Goal: Transaction & Acquisition: Purchase product/service

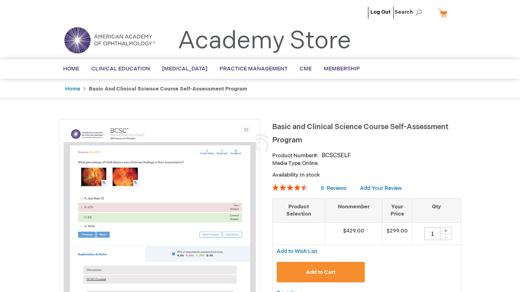
type input "1"
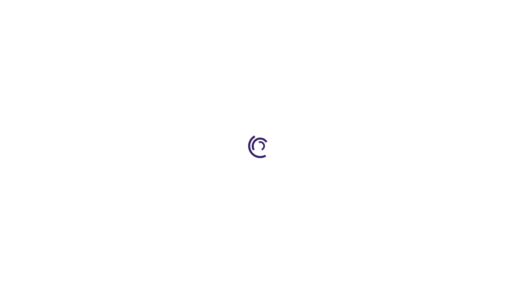
type input "1"
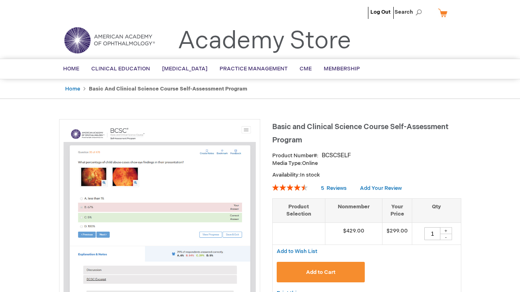
click at [114, 89] on strong "Basic and Clinical Science Course Self-Assessment Program" at bounding box center [168, 89] width 158 height 6
